Goal: Information Seeking & Learning: Learn about a topic

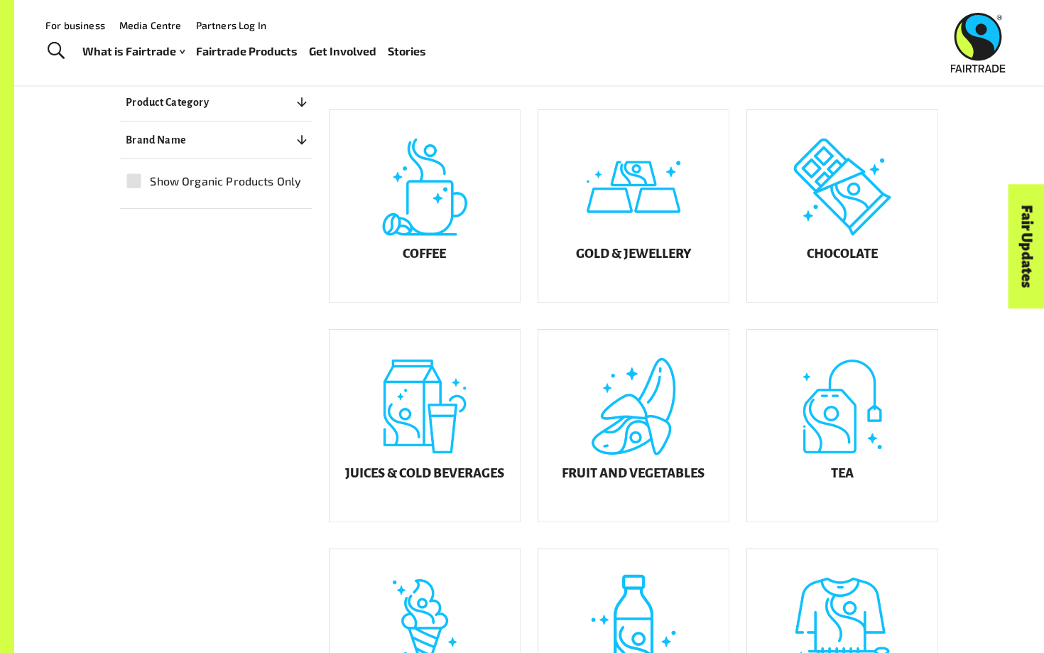
scroll to position [345, 0]
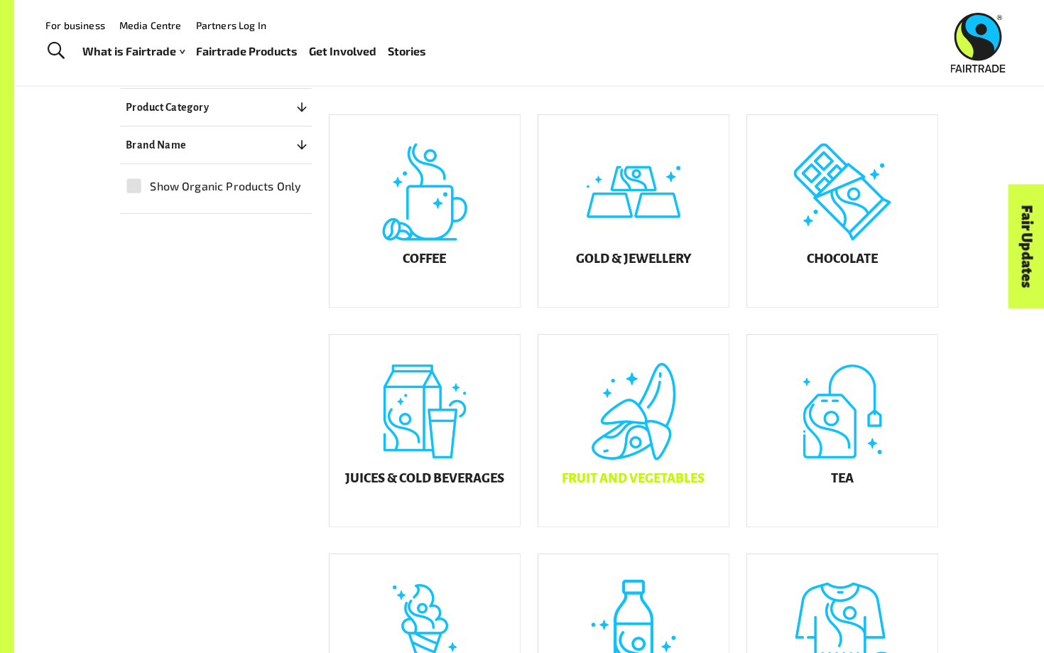
click at [679, 486] on h5 "Fruit and Vegetables" at bounding box center [633, 479] width 143 height 14
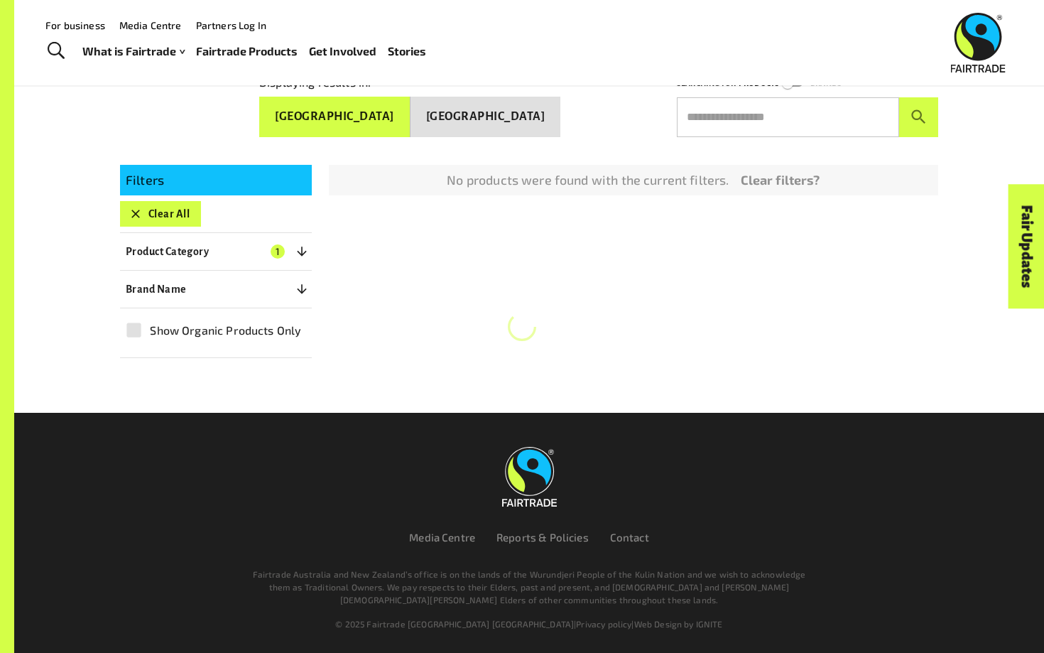
scroll to position [220, 0]
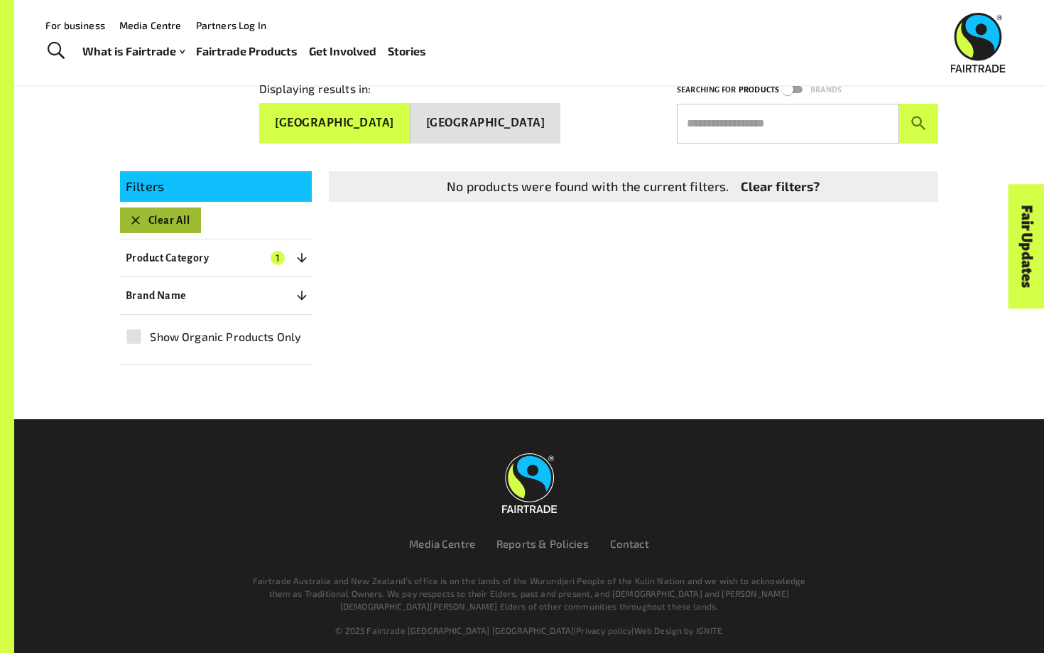
click at [189, 217] on button "Clear All" at bounding box center [160, 220] width 81 height 26
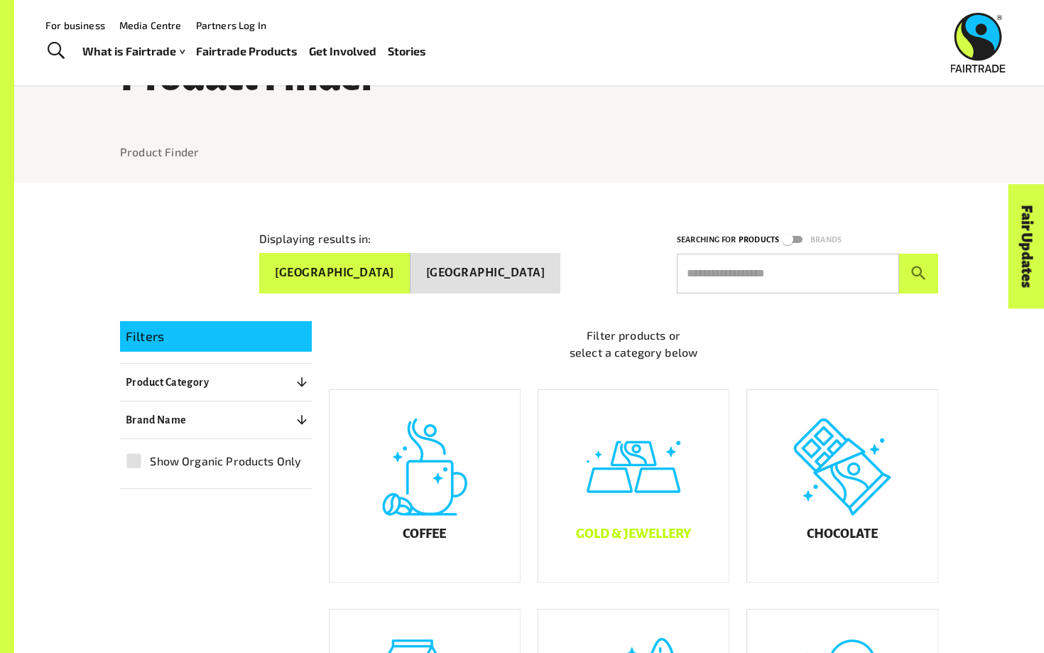
scroll to position [62, 0]
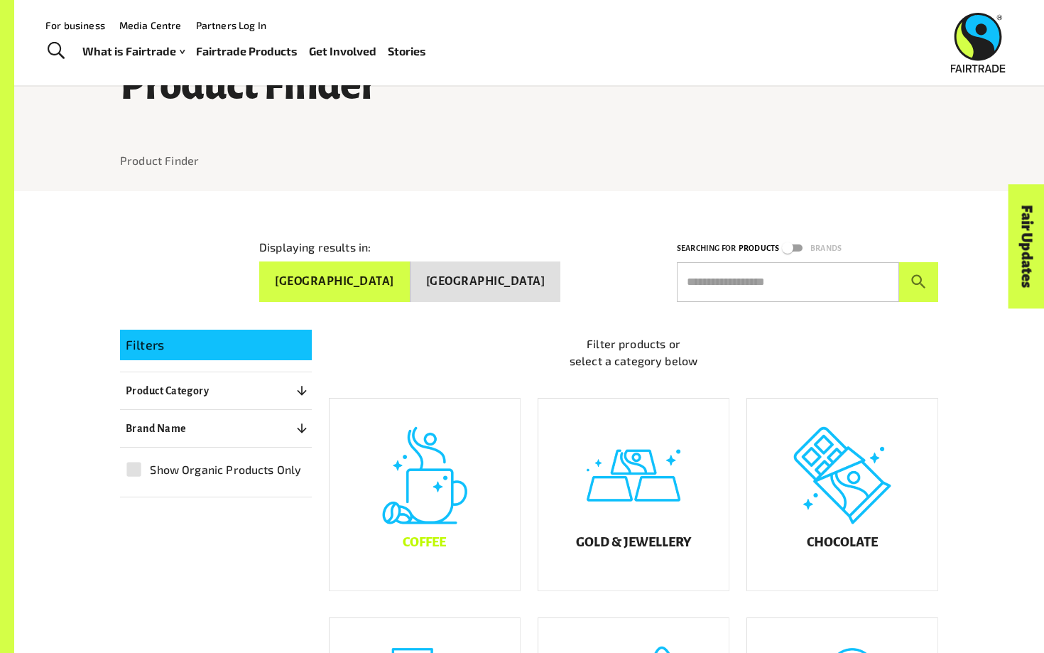
click at [433, 504] on div "Coffee" at bounding box center [425, 495] width 190 height 192
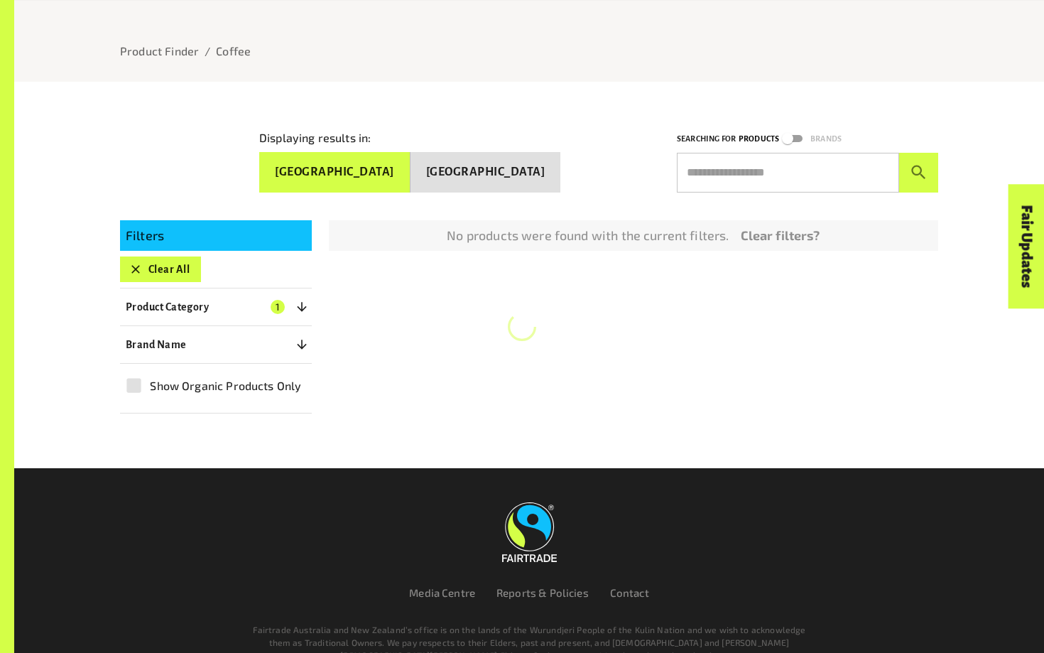
scroll to position [220, 0]
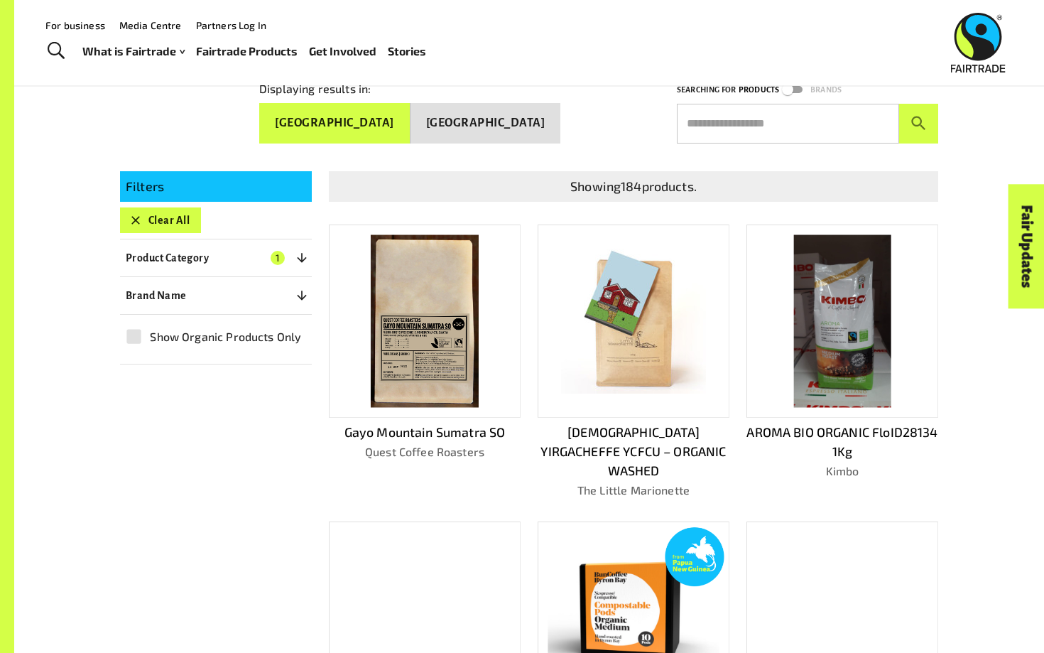
click at [163, 222] on button "Clear All" at bounding box center [160, 220] width 81 height 26
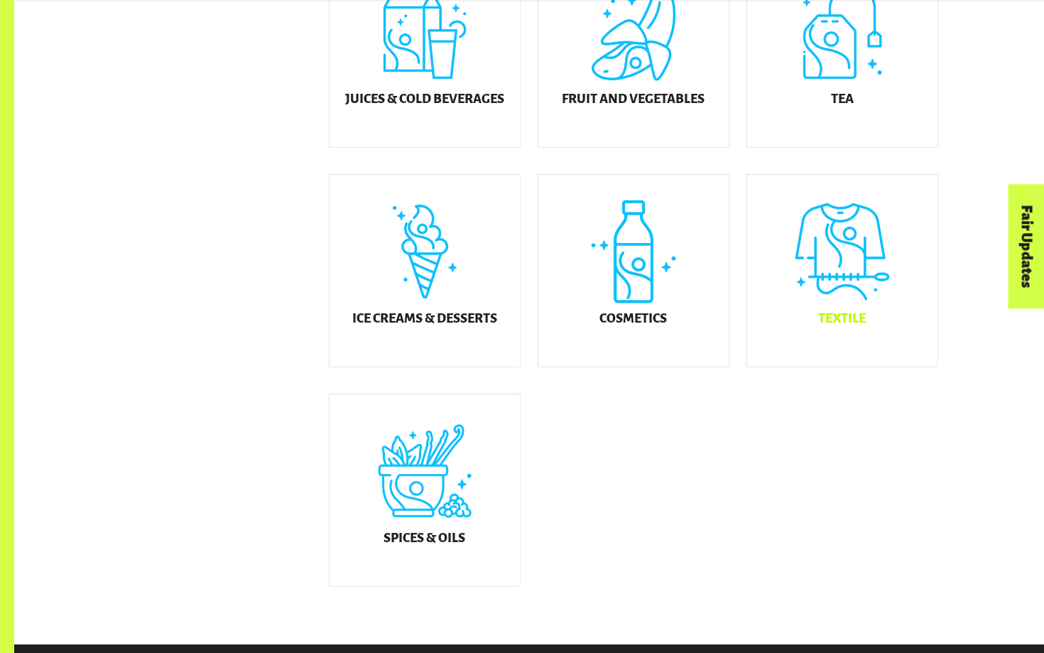
click at [833, 313] on div "Textile" at bounding box center [842, 271] width 190 height 192
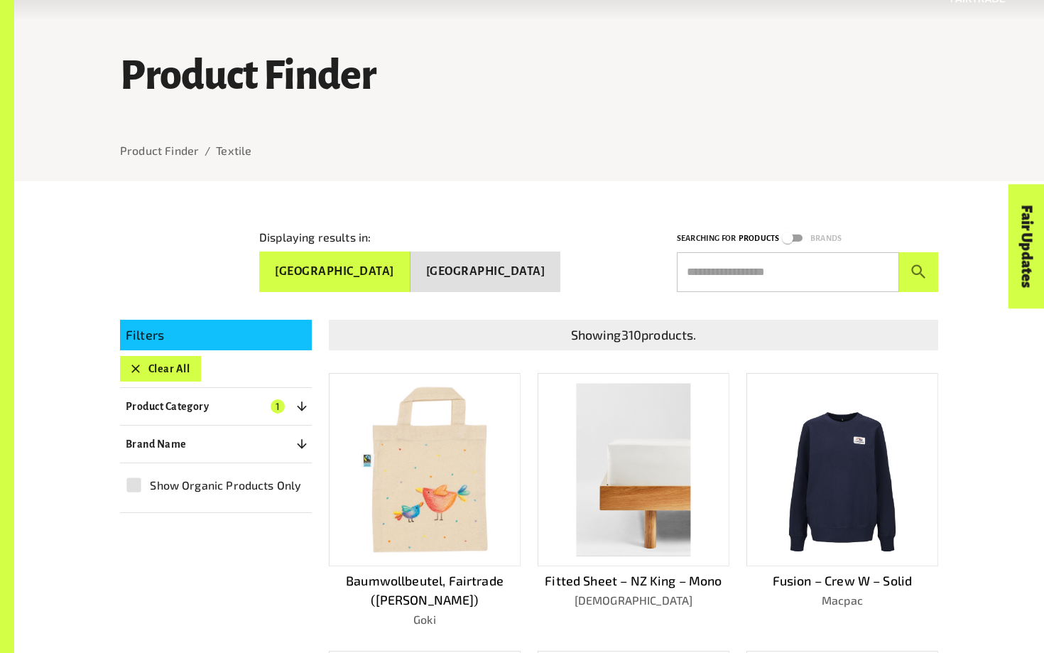
scroll to position [82, 0]
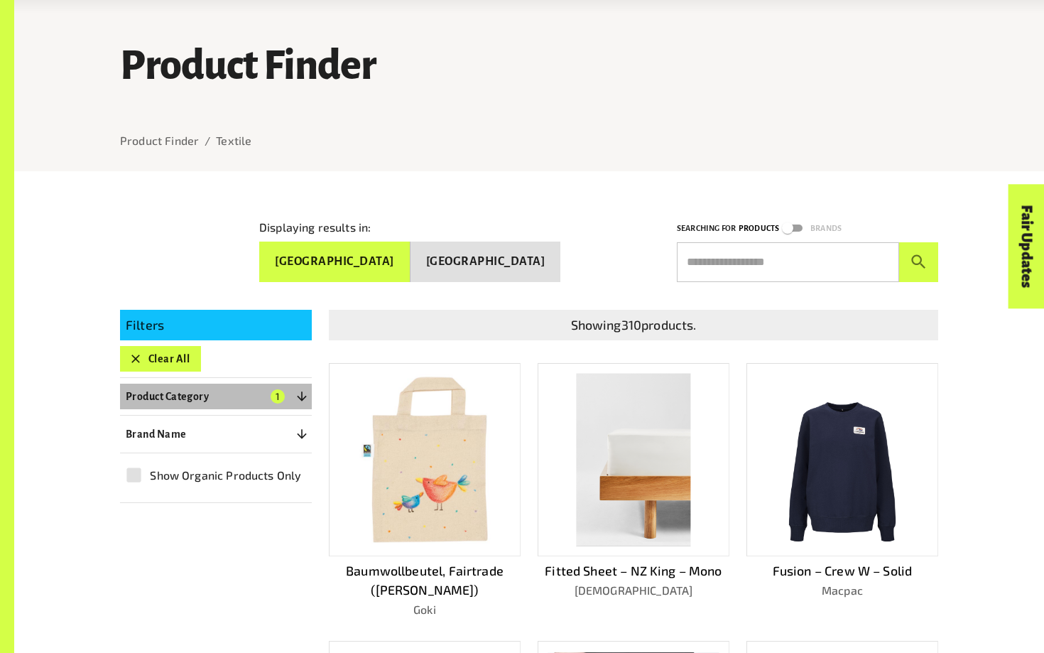
click at [203, 389] on p "Product Category" at bounding box center [167, 396] width 83 height 17
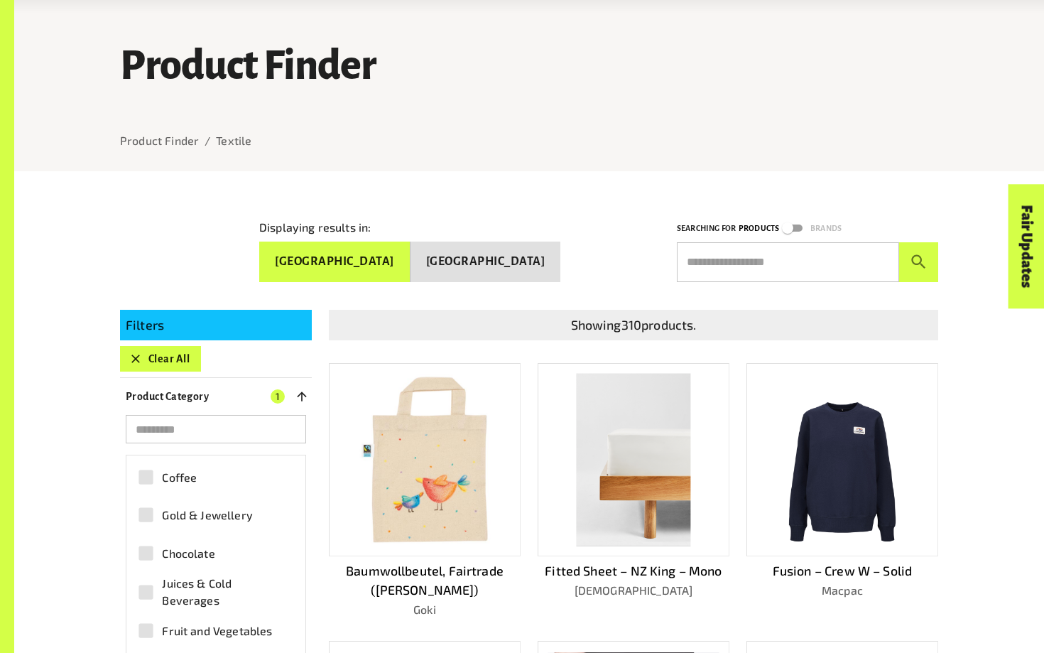
click at [203, 389] on p "Product Category" at bounding box center [167, 396] width 83 height 17
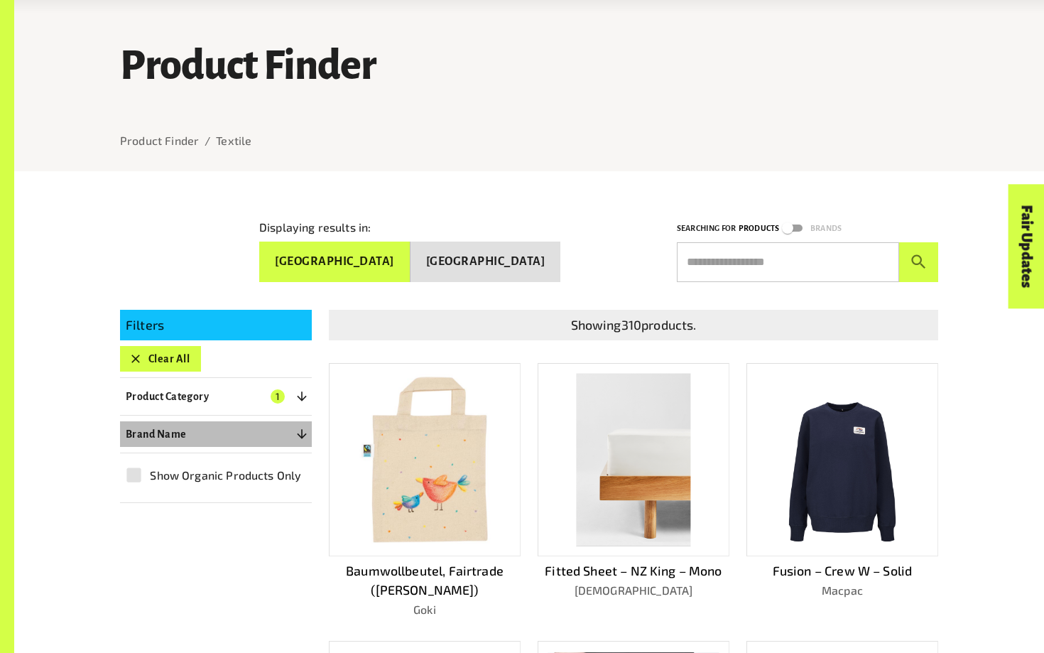
click at [225, 437] on button "Brand Name 0" at bounding box center [216, 434] width 192 height 26
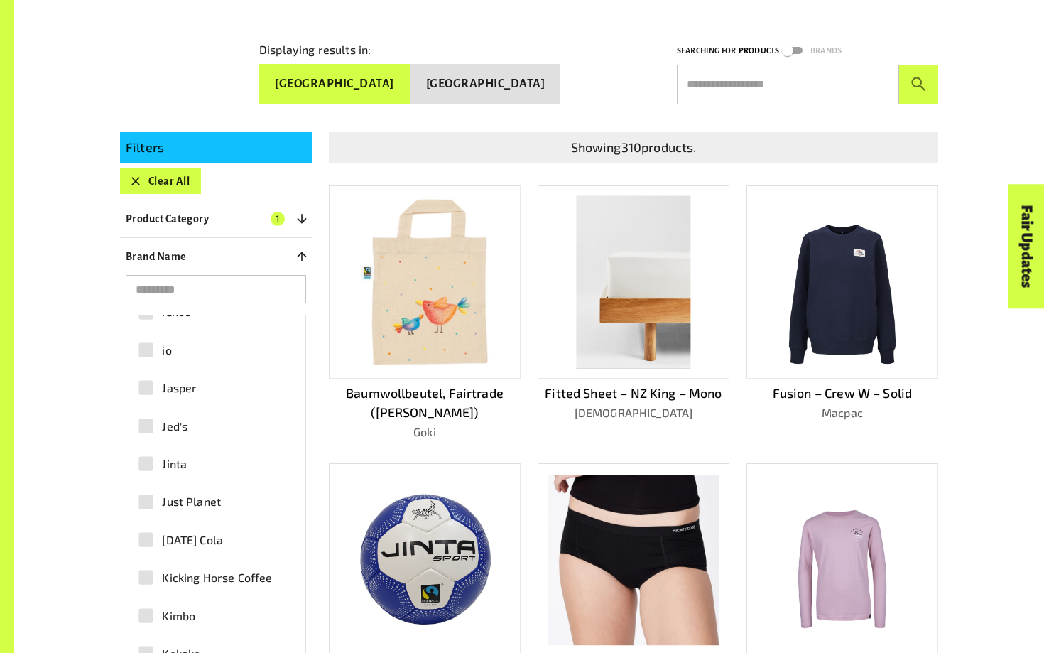
scroll to position [2129, 0]
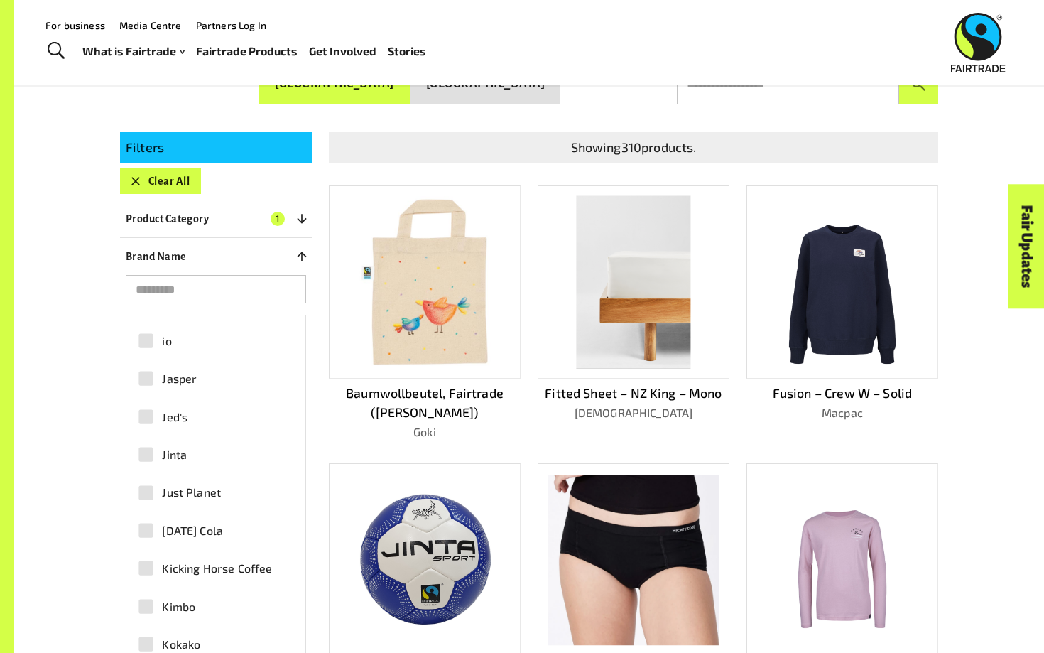
click at [131, 174] on icon "button" at bounding box center [136, 181] width 14 height 14
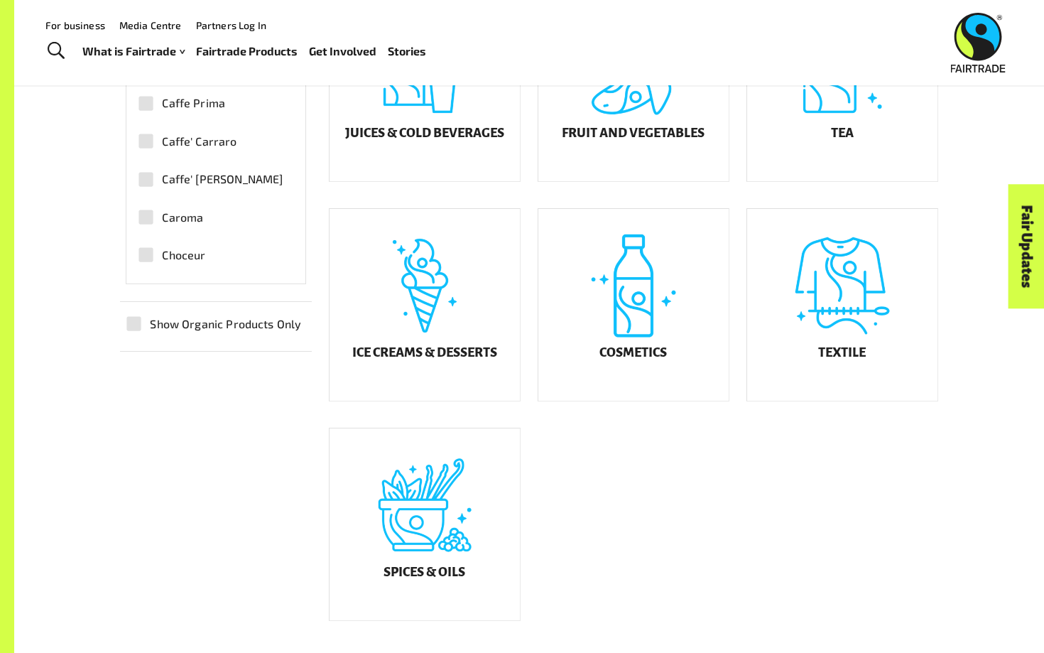
scroll to position [277, 0]
